Goal: Task Accomplishment & Management: Complete application form

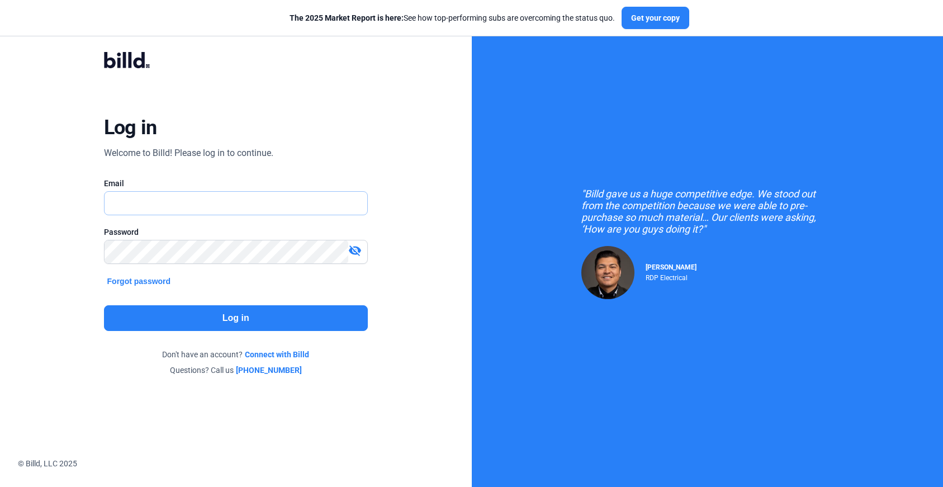
type input "[PERSON_NAME][EMAIL_ADDRESS][DOMAIN_NAME]"
click at [278, 307] on button "Log in" at bounding box center [236, 318] width 264 height 26
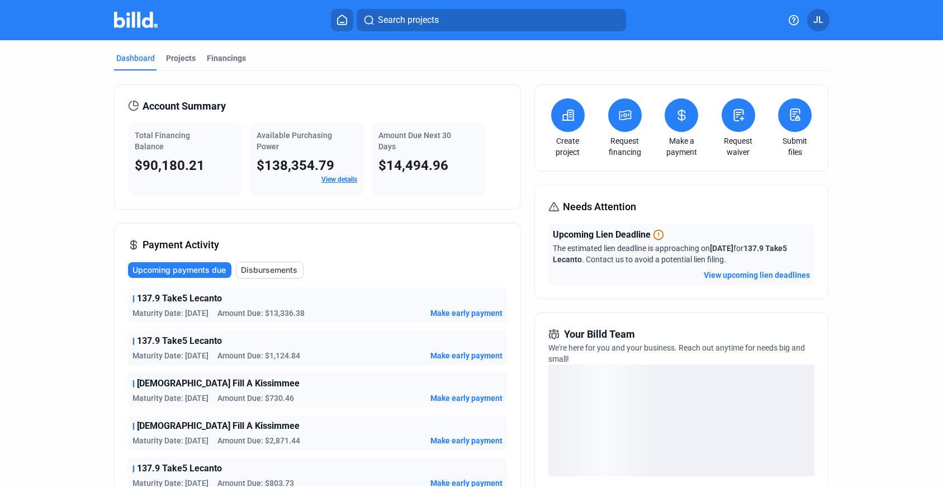
click at [732, 117] on icon at bounding box center [739, 114] width 14 height 13
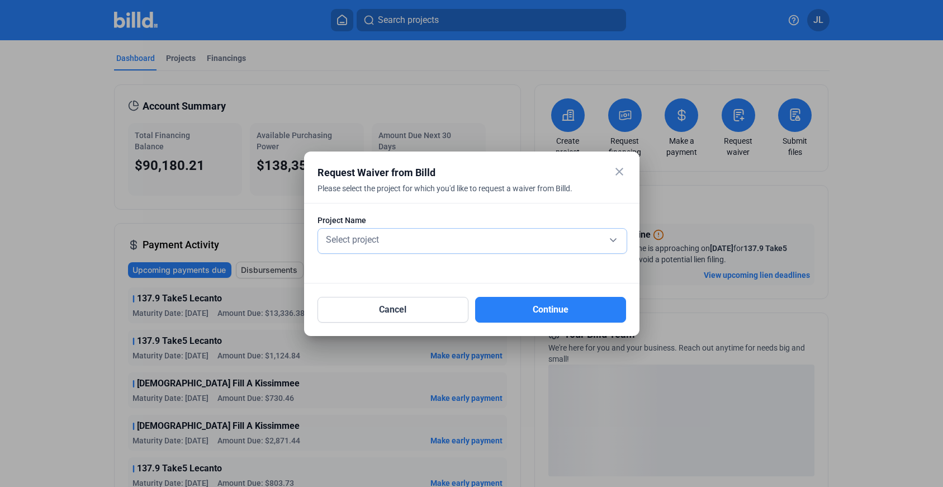
click at [565, 236] on div "Select project" at bounding box center [472, 239] width 297 height 16
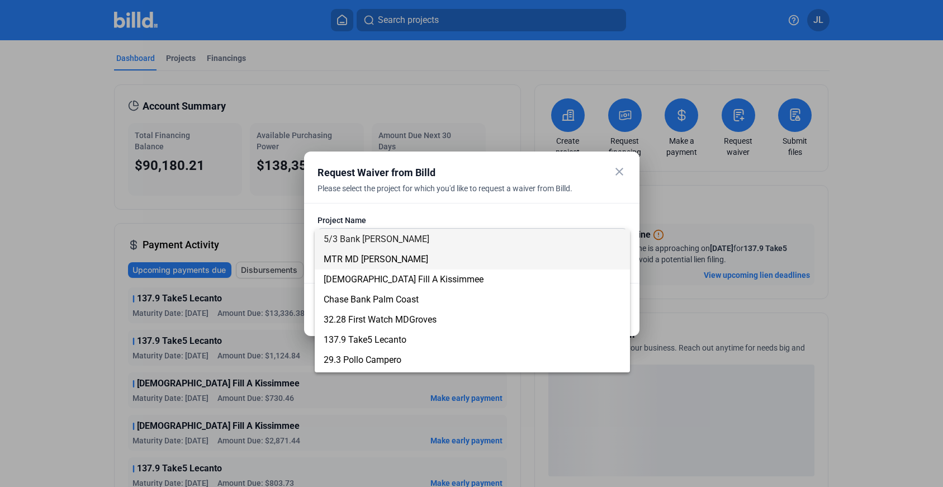
click at [435, 261] on span "MTR MD [PERSON_NAME]" at bounding box center [472, 259] width 297 height 20
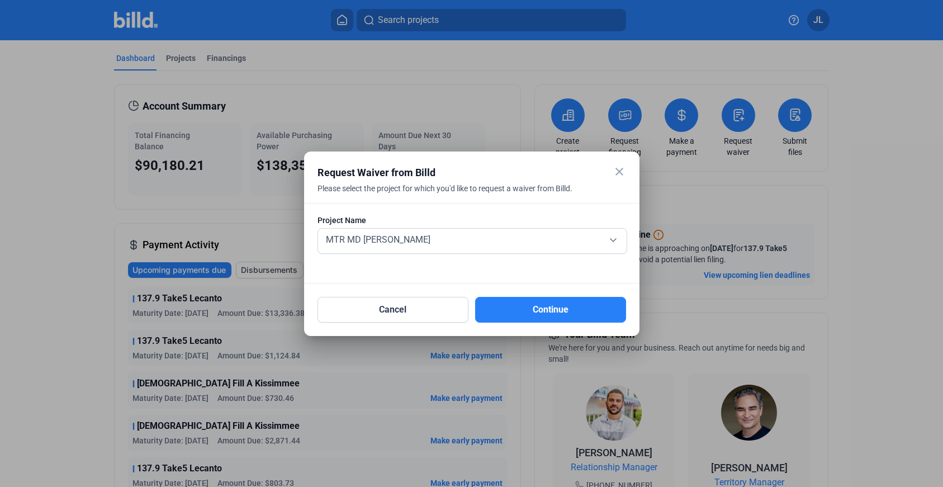
click at [176, 59] on div at bounding box center [471, 243] width 943 height 487
click at [178, 58] on div at bounding box center [471, 243] width 943 height 487
click at [373, 312] on button "Cancel" at bounding box center [392, 310] width 151 height 26
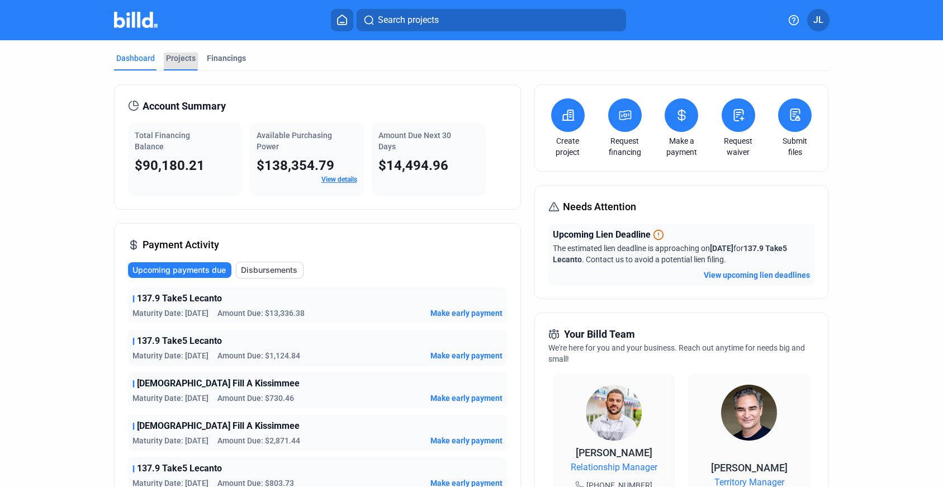
click at [180, 64] on div "Projects" at bounding box center [181, 62] width 34 height 18
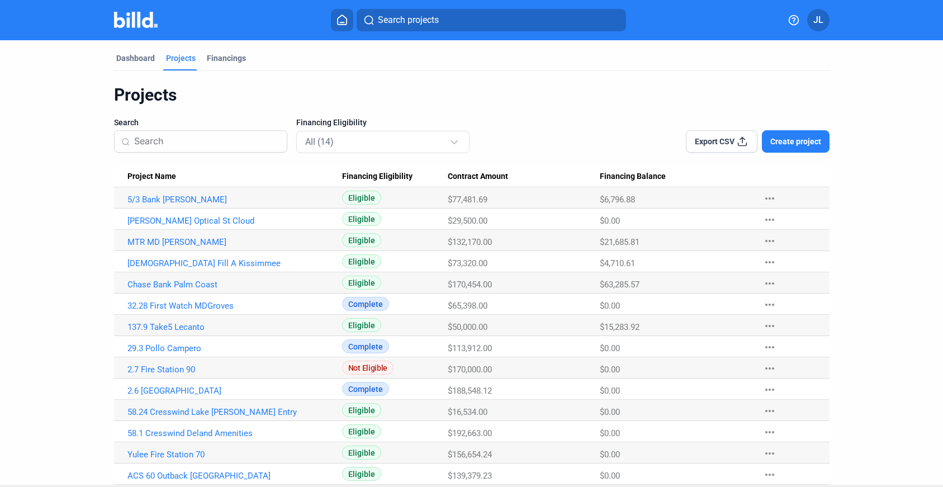
click at [134, 20] on img at bounding box center [136, 20] width 44 height 16
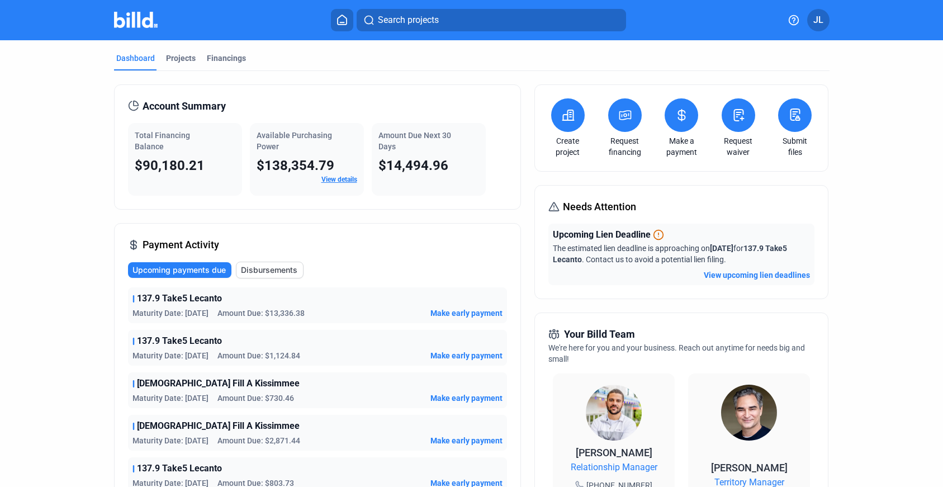
click at [734, 118] on icon at bounding box center [739, 115] width 10 height 11
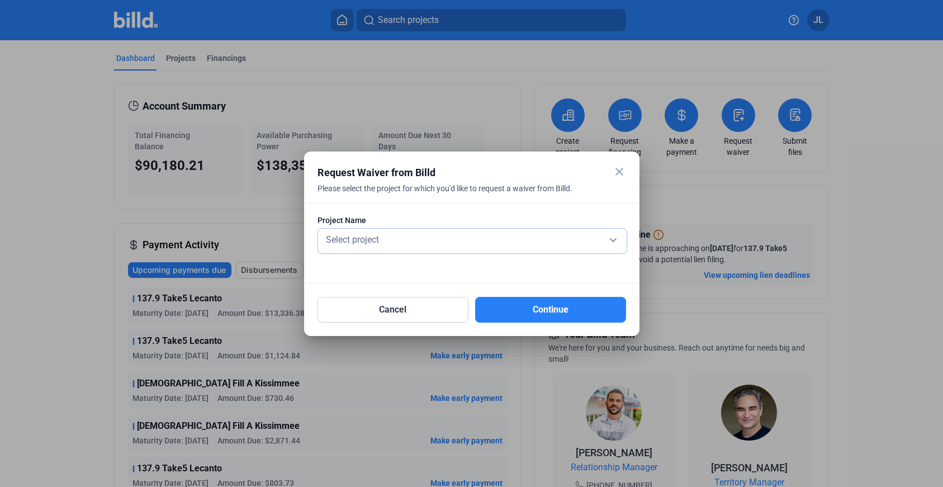
click at [606, 243] on div "Select project" at bounding box center [472, 239] width 297 height 16
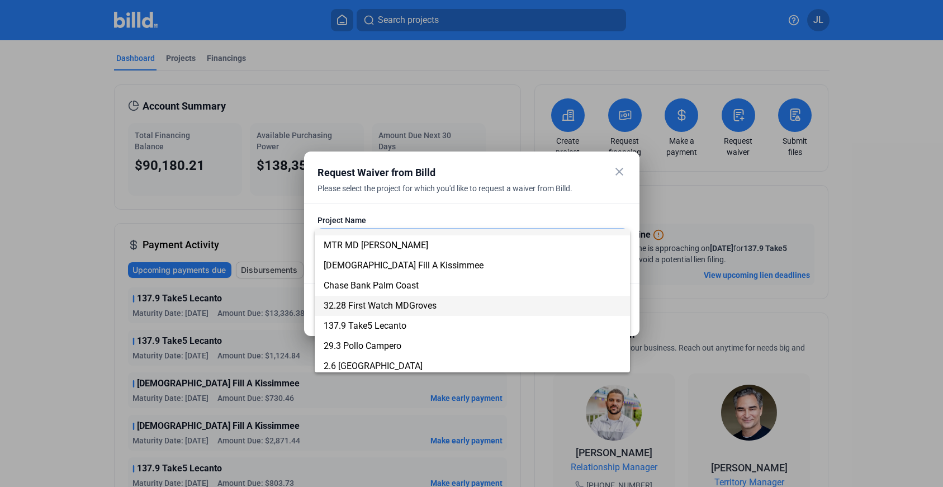
scroll to position [19, 0]
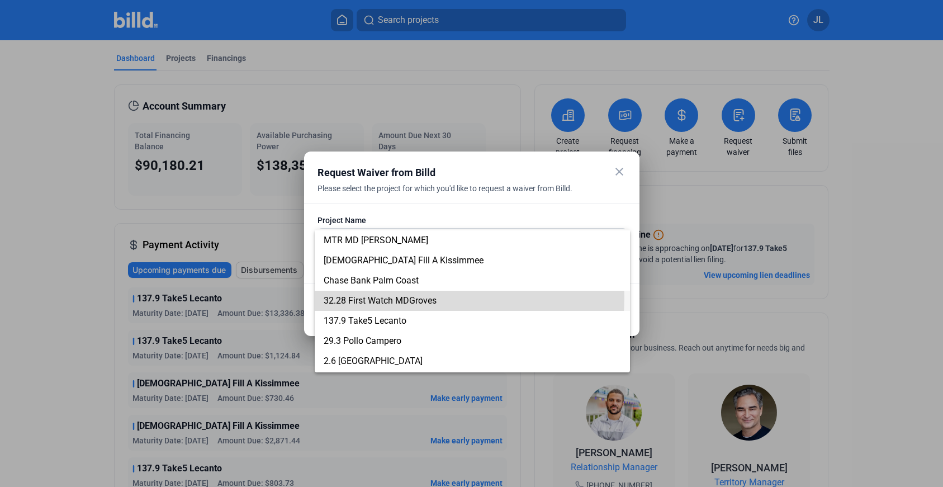
click at [405, 297] on span "32.28 First Watch MDGroves" at bounding box center [380, 300] width 113 height 11
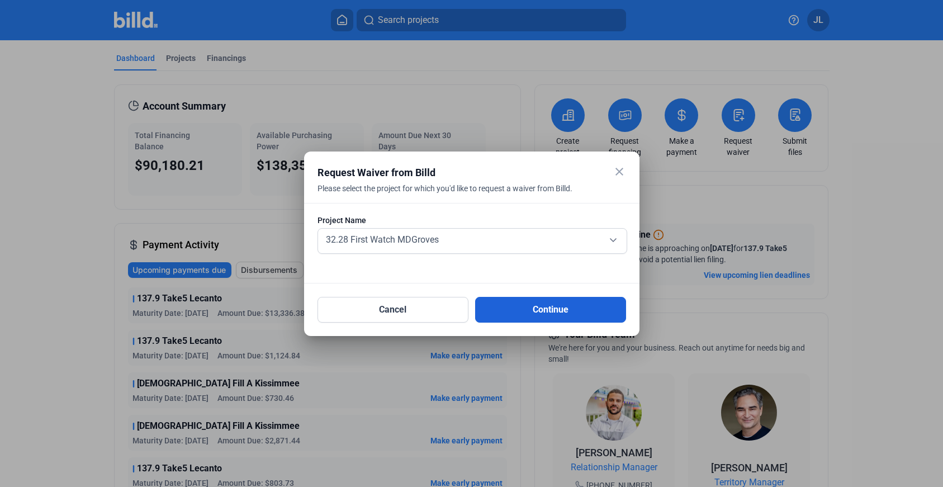
click at [537, 312] on button "Continue" at bounding box center [550, 310] width 151 height 26
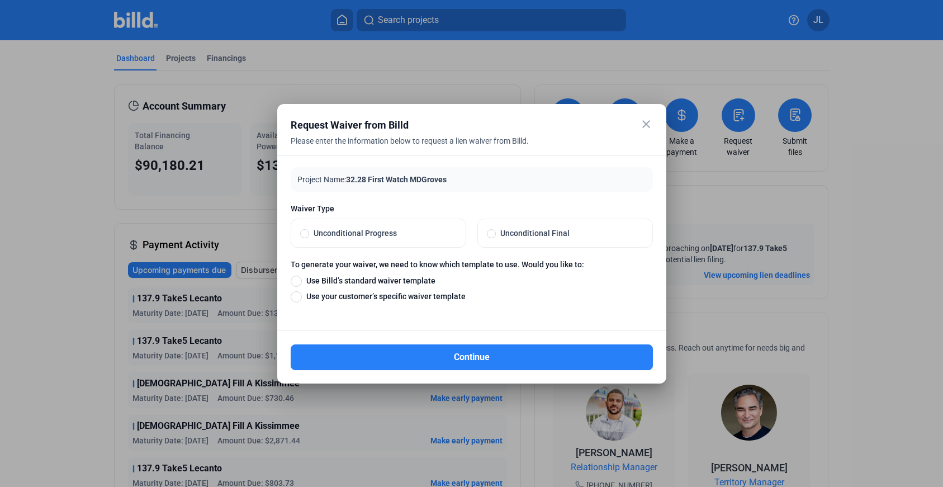
click at [512, 235] on span "Unconditional Final" at bounding box center [570, 232] width 148 height 11
click at [496, 235] on input "Unconditional Final" at bounding box center [491, 233] width 9 height 10
radio input "true"
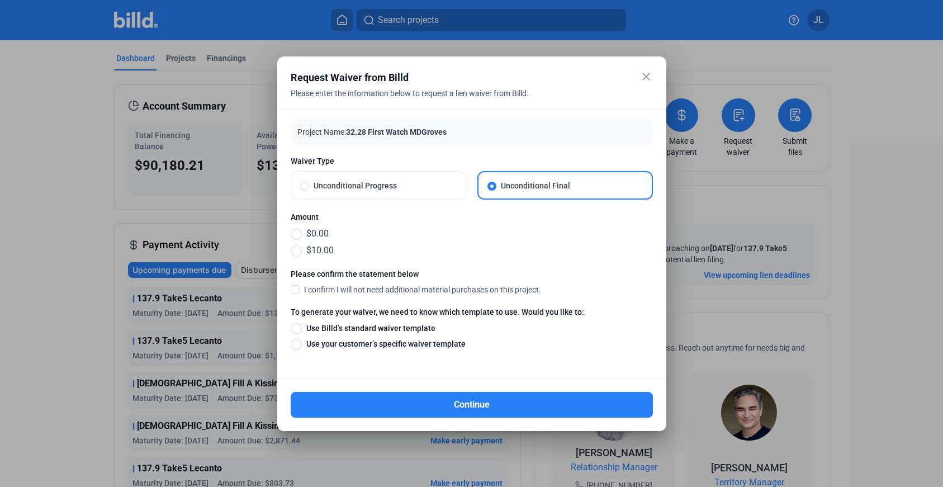
click at [297, 257] on div at bounding box center [472, 262] width 362 height 11
click at [296, 251] on span at bounding box center [296, 250] width 11 height 11
click at [296, 251] on input "$10.00" at bounding box center [296, 250] width 11 height 12
radio input "true"
click at [296, 291] on span at bounding box center [295, 289] width 9 height 10
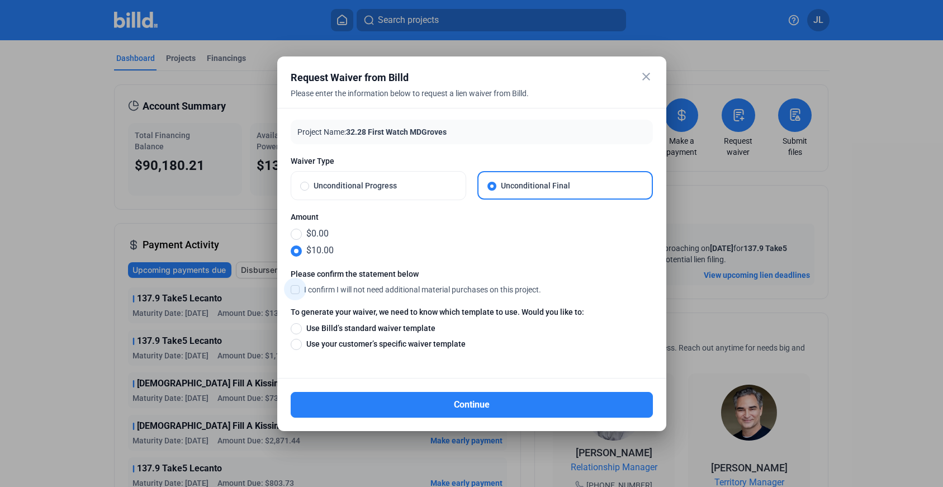
click at [0, 0] on input "I confirm I will not need additional material purchases on this project." at bounding box center [0, 0] width 0 height 0
click at [296, 327] on span at bounding box center [296, 328] width 11 height 11
click at [296, 327] on input "Use Billd’s standard waiver template" at bounding box center [296, 328] width 11 height 12
radio input "true"
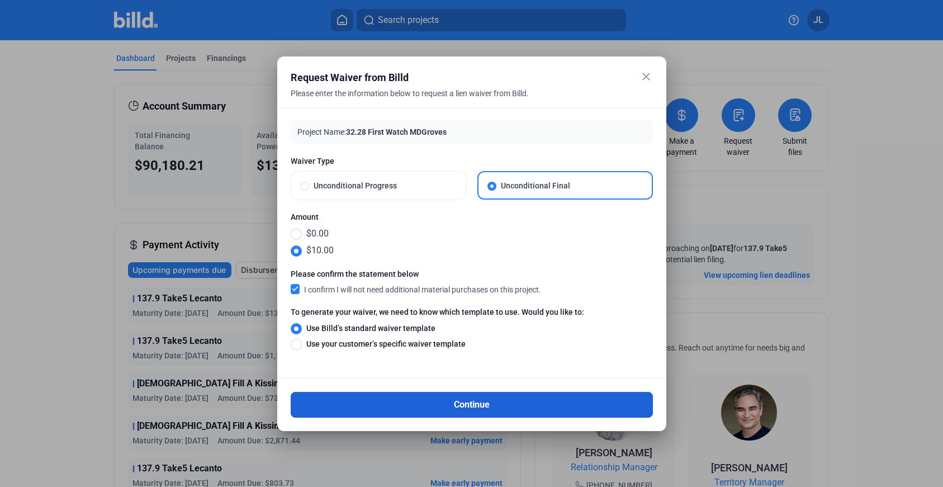
click at [462, 405] on button "Continue" at bounding box center [472, 405] width 362 height 26
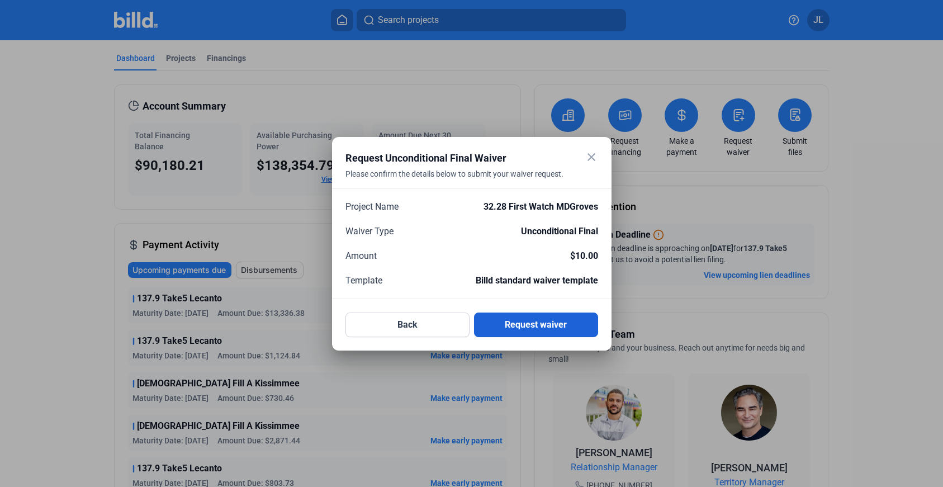
click at [543, 324] on button "Request waiver" at bounding box center [536, 324] width 124 height 25
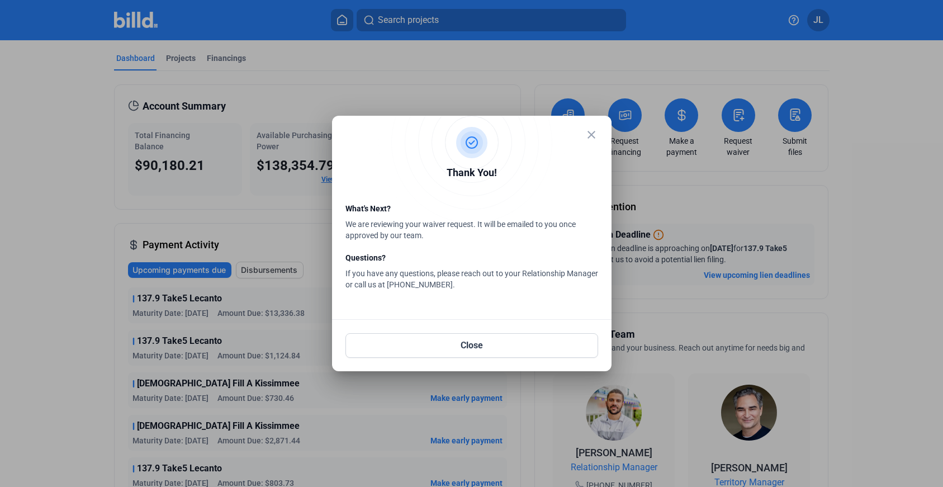
drag, startPoint x: 347, startPoint y: 209, endPoint x: 461, endPoint y: 290, distance: 140.3
click at [461, 290] on div "What's Next? We are reviewing your waiver request. It will be emailed to you on…" at bounding box center [471, 252] width 253 height 98
click at [494, 352] on button "Close" at bounding box center [471, 345] width 253 height 25
